Goal: Obtain resource: Obtain resource

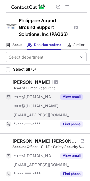
click at [76, 96] on button "View email" at bounding box center [72, 97] width 22 height 6
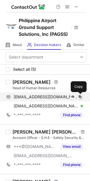
click at [80, 99] on span at bounding box center [80, 97] width 5 height 5
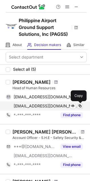
click at [81, 107] on span at bounding box center [80, 106] width 5 height 5
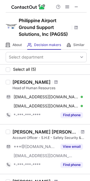
scroll to position [32, 0]
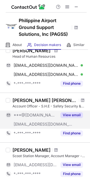
click at [74, 114] on button "View email" at bounding box center [72, 115] width 22 height 6
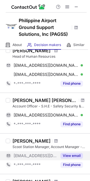
click at [79, 157] on button "View email" at bounding box center [72, 156] width 22 height 6
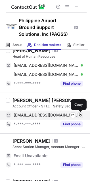
click at [82, 115] on span at bounding box center [80, 115] width 5 height 5
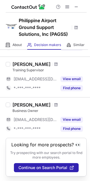
scroll to position [154, 0]
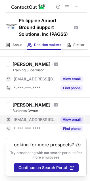
click at [71, 117] on button "View email" at bounding box center [72, 120] width 22 height 6
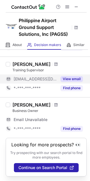
scroll to position [145, 0]
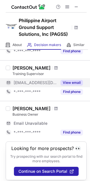
click at [70, 80] on button "View email" at bounding box center [72, 83] width 22 height 6
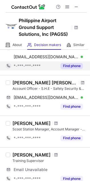
scroll to position [0, 0]
